Goal: Navigation & Orientation: Find specific page/section

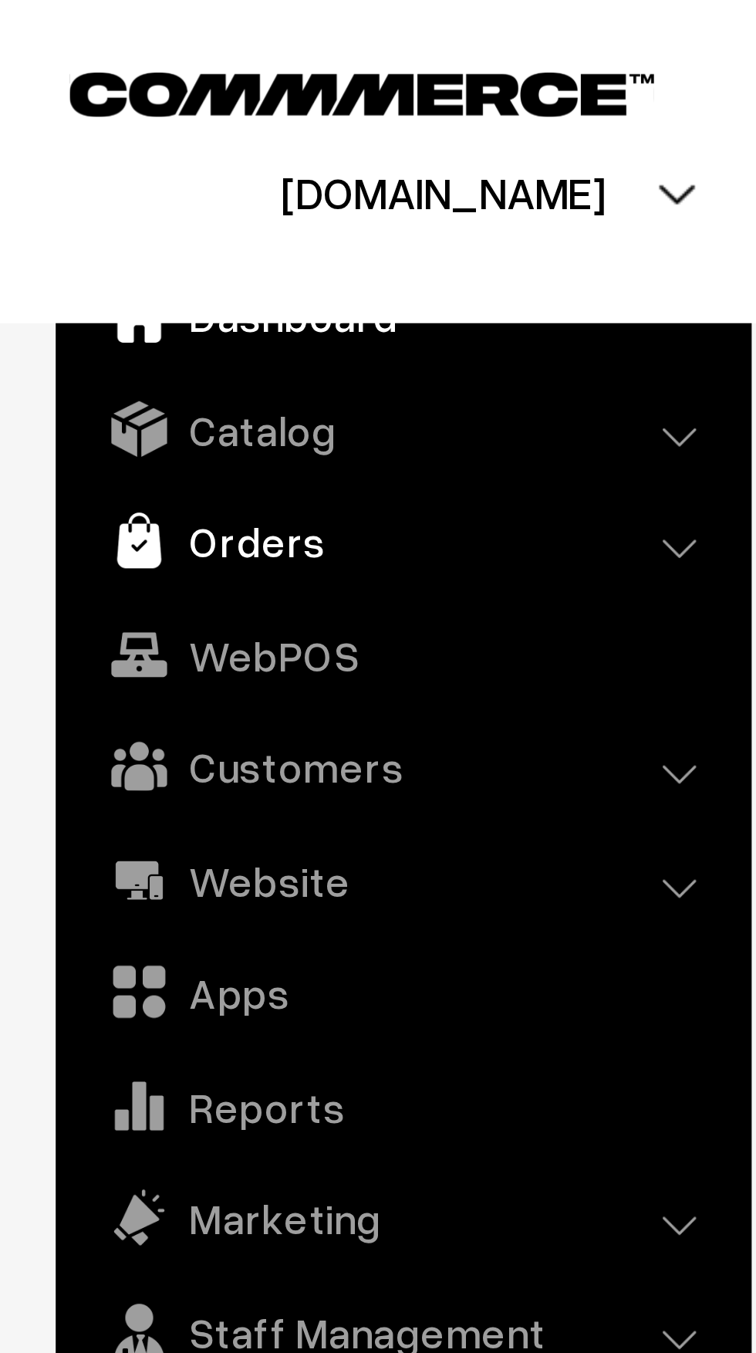
click at [92, 143] on link "Orders" at bounding box center [111, 150] width 184 height 28
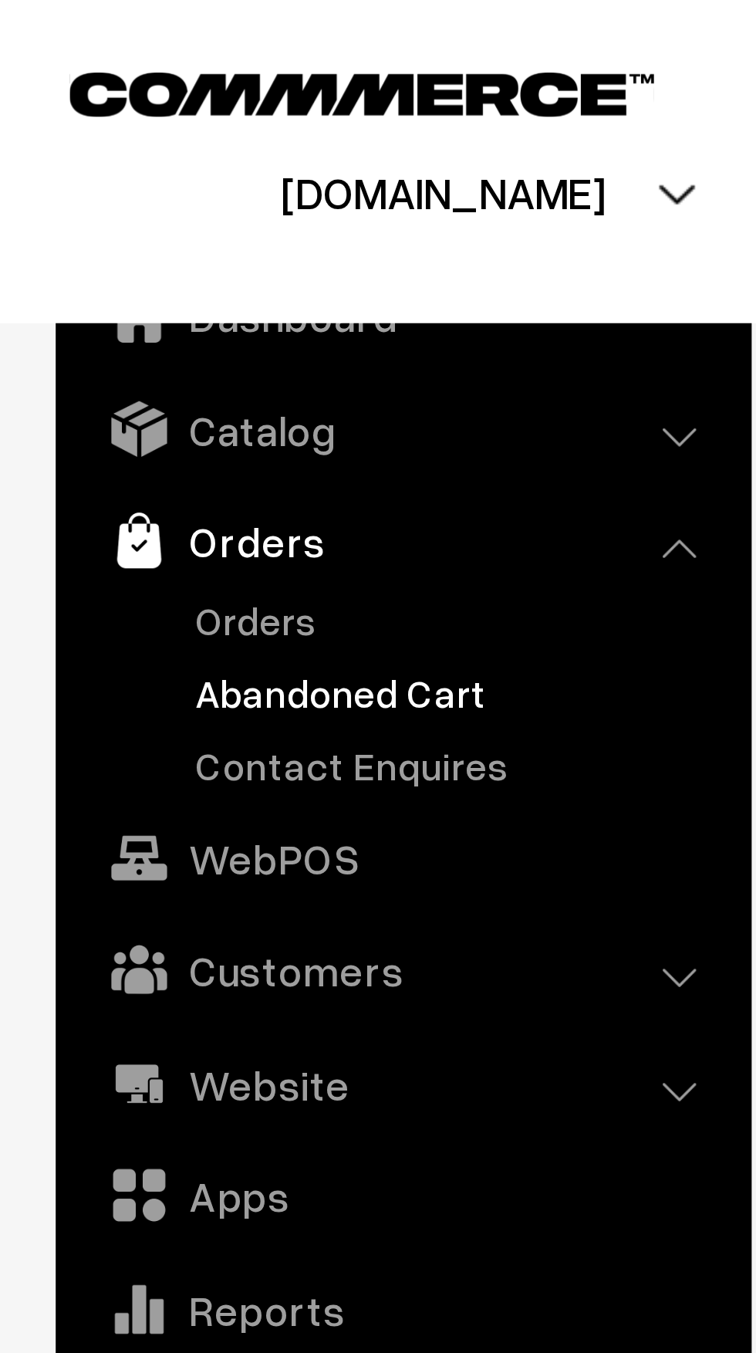
click at [96, 196] on link "Abandoned Cart" at bounding box center [126, 192] width 153 height 16
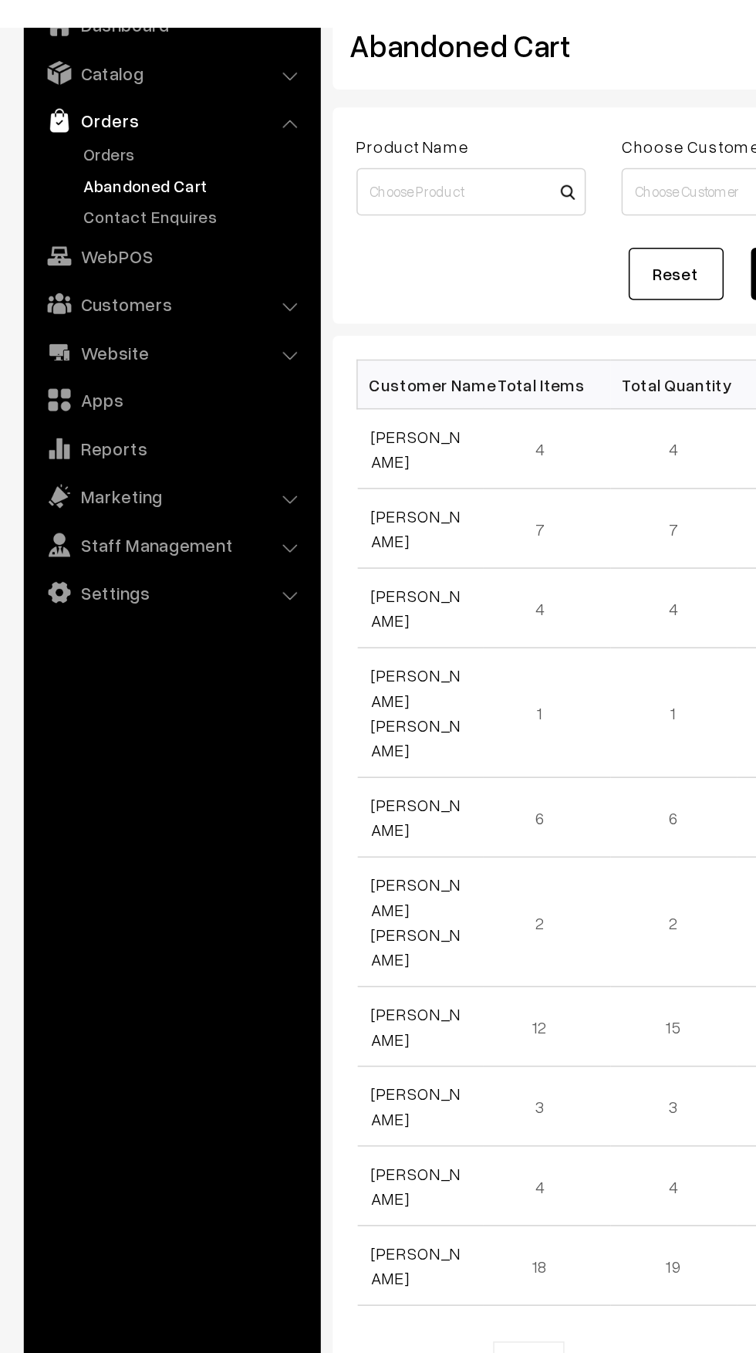
click at [71, 186] on link "Abandoned Cart" at bounding box center [126, 192] width 153 height 16
click at [82, 167] on link "Orders" at bounding box center [126, 172] width 153 height 16
